Goal: Information Seeking & Learning: Find specific fact

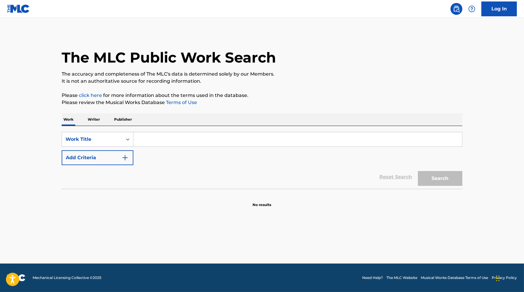
click at [306, 140] on input "Search Form" at bounding box center [297, 139] width 328 height 14
type input "asesinonato"
click at [418, 171] on button "Search" at bounding box center [440, 178] width 44 height 15
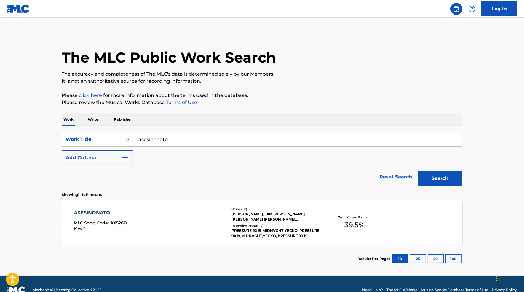
click at [150, 224] on div "ASESINONATO MLC Song Code : AX526B ISWC :" at bounding box center [150, 222] width 152 height 27
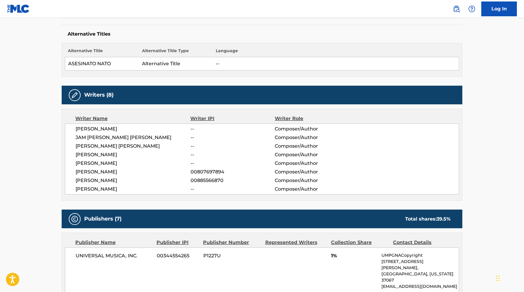
scroll to position [146, 0]
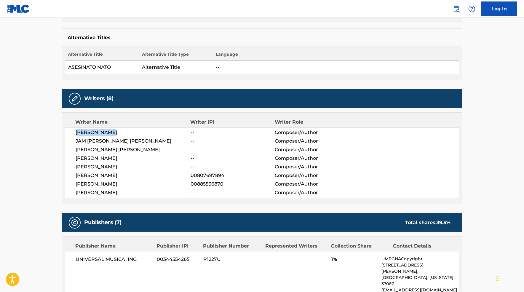
drag, startPoint x: 111, startPoint y: 132, endPoint x: 74, endPoint y: 132, distance: 36.4
click at [74, 132] on div "[PERSON_NAME] -- Composer/Author JAM [PERSON_NAME] [PERSON_NAME] -- Composer/Au…" at bounding box center [262, 162] width 394 height 71
drag, startPoint x: 76, startPoint y: 132, endPoint x: 139, endPoint y: 132, distance: 63.7
click at [139, 132] on span "[PERSON_NAME]" at bounding box center [133, 132] width 115 height 7
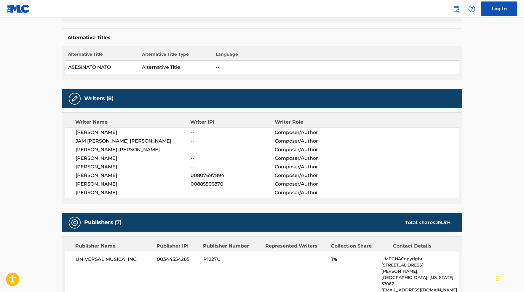
copy span "[PERSON_NAME]"
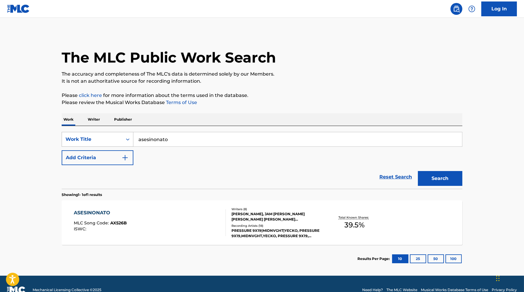
click at [98, 141] on div "Work Title" at bounding box center [91, 139] width 53 height 7
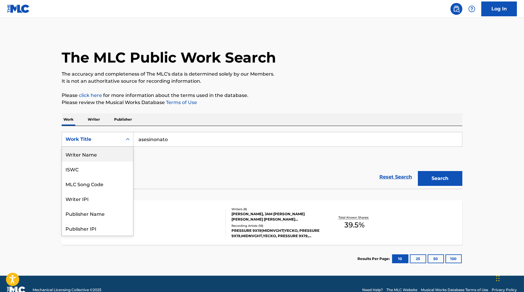
click at [111, 150] on div "Writer Name" at bounding box center [97, 154] width 71 height 15
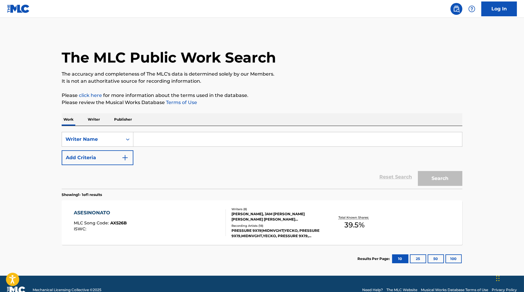
click at [145, 142] on input "Search Form" at bounding box center [297, 139] width 328 height 14
paste input "[PERSON_NAME]"
type input "[PERSON_NAME]"
click at [418, 171] on button "Search" at bounding box center [440, 178] width 44 height 15
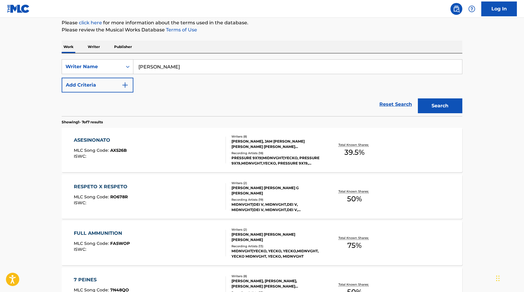
scroll to position [78, 0]
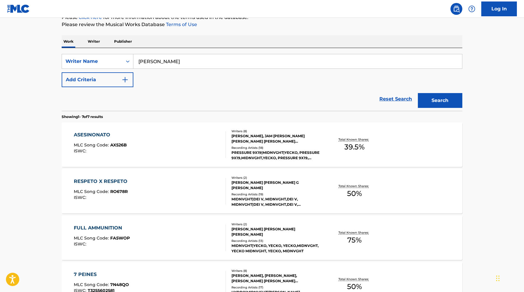
click at [189, 201] on div "RESPETO X RESPETO MLC Song Code : RO678R ISWC :" at bounding box center [150, 191] width 152 height 27
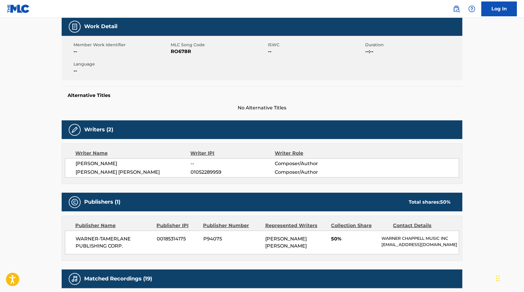
scroll to position [87, 0]
